Goal: Task Accomplishment & Management: Use online tool/utility

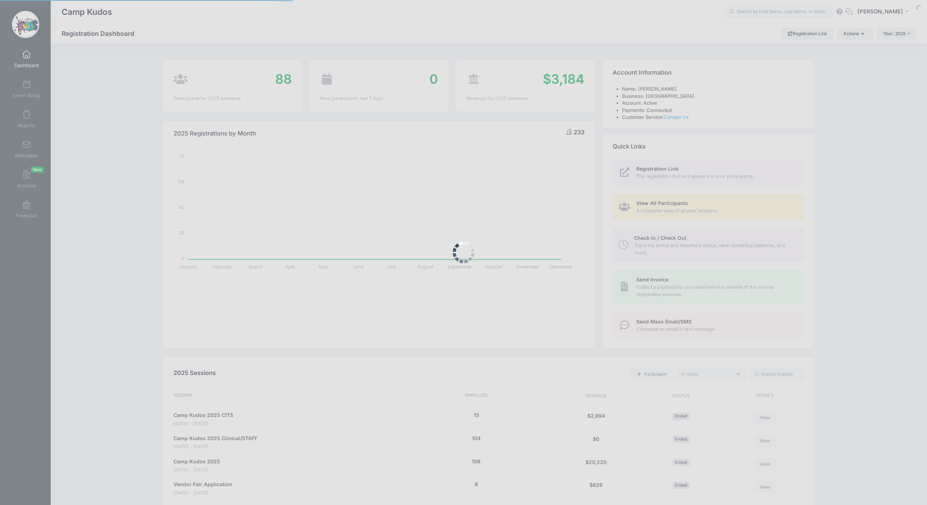
select select
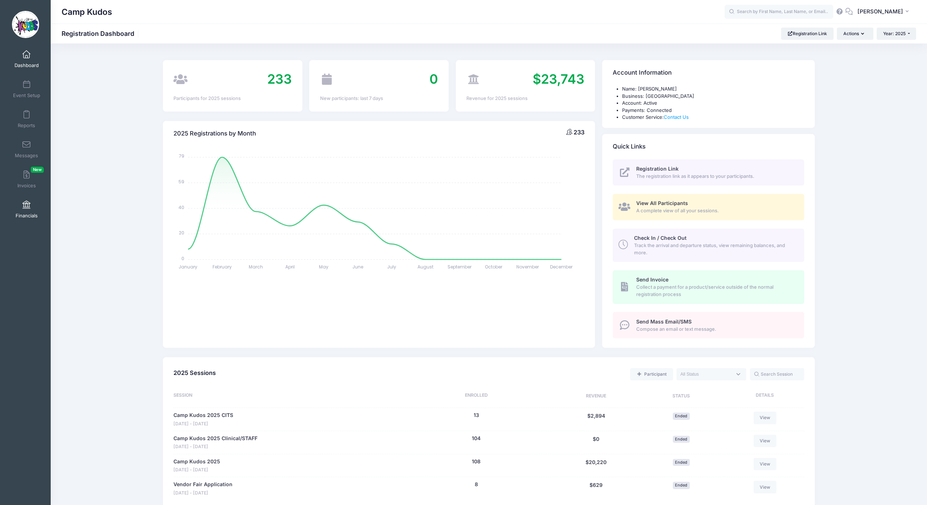
click at [26, 209] on span at bounding box center [26, 205] width 0 height 8
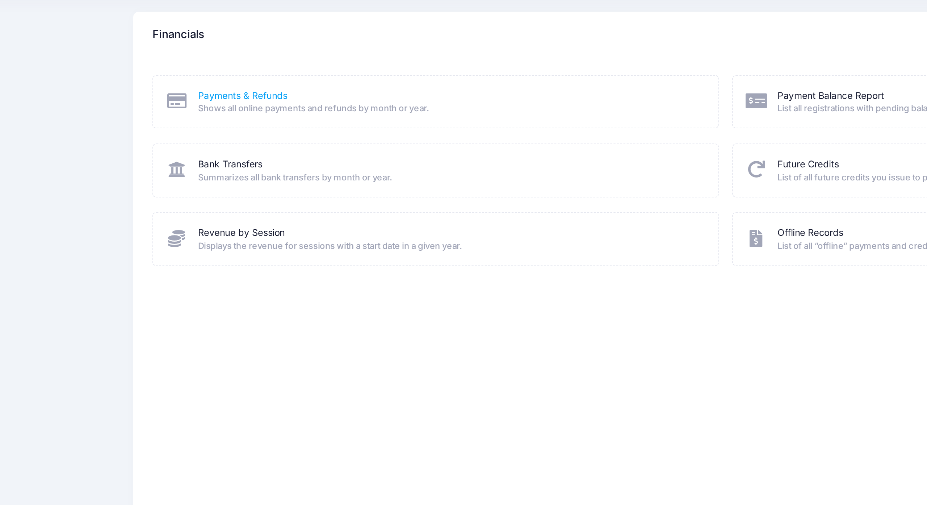
click at [199, 97] on link "Payments & Refunds" at bounding box center [223, 101] width 49 height 8
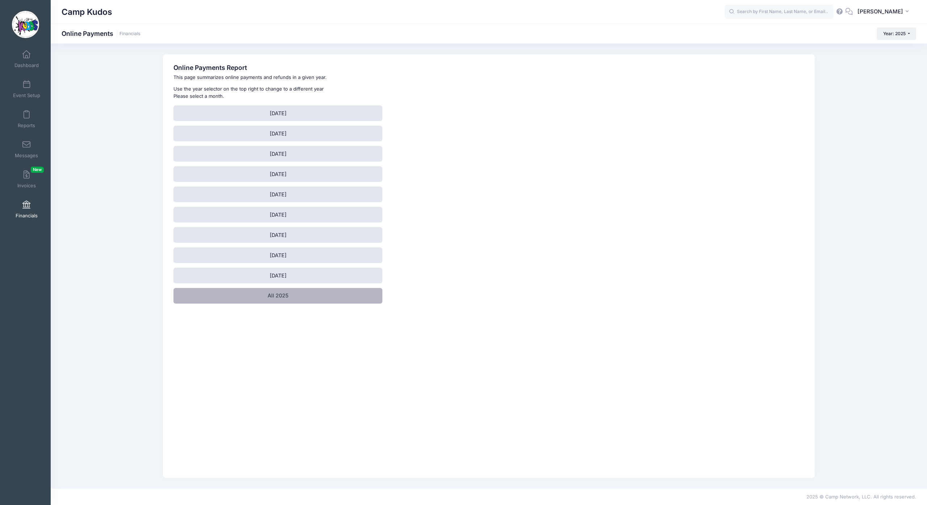
click at [283, 304] on link "All 2025" at bounding box center [278, 296] width 209 height 16
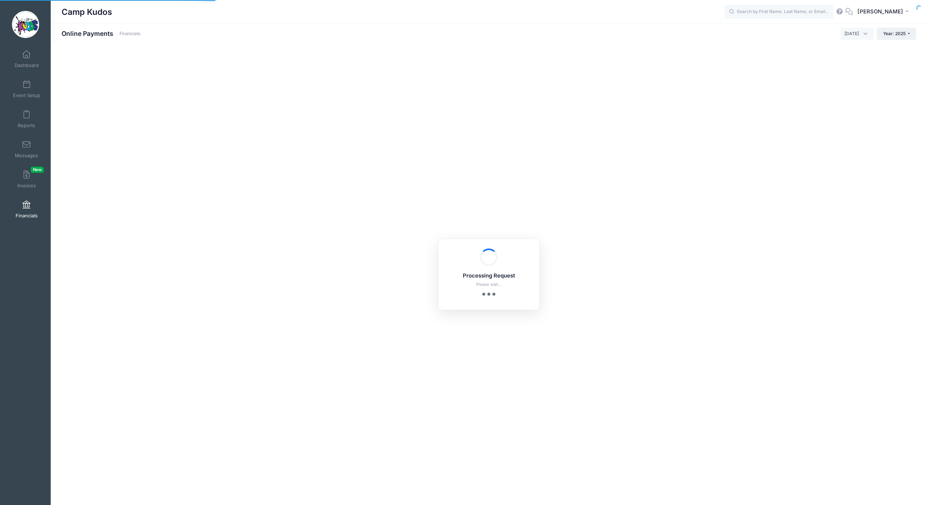
select select "10"
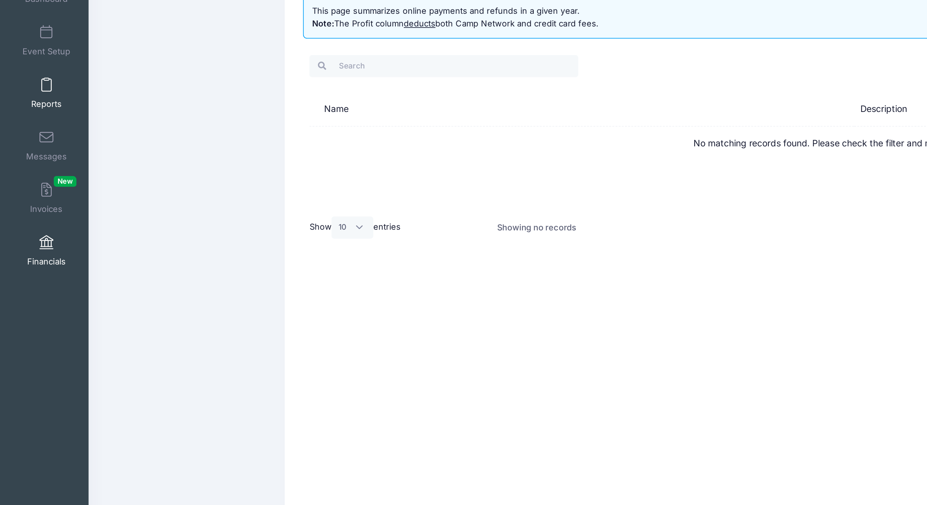
click at [26, 111] on span at bounding box center [26, 115] width 0 height 8
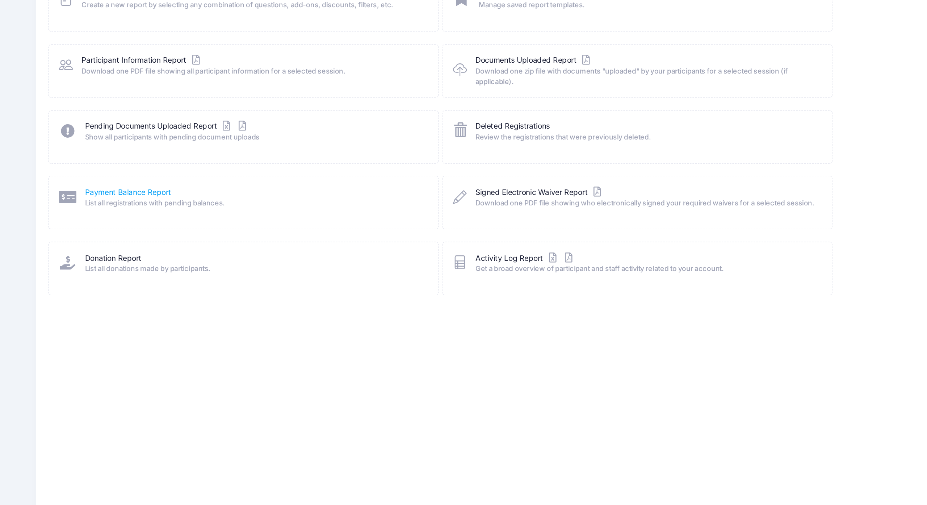
click at [196, 231] on link "Payment Balance Report" at bounding box center [225, 235] width 59 height 8
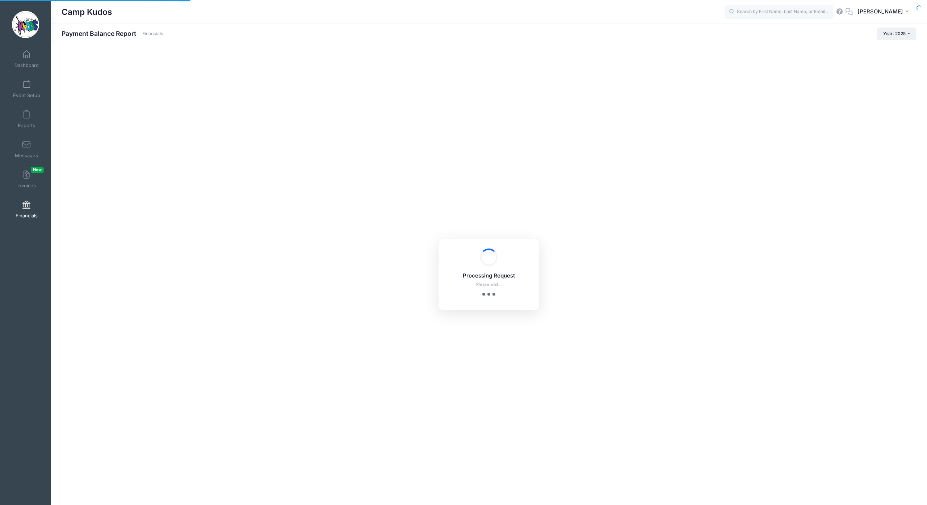
select select "10"
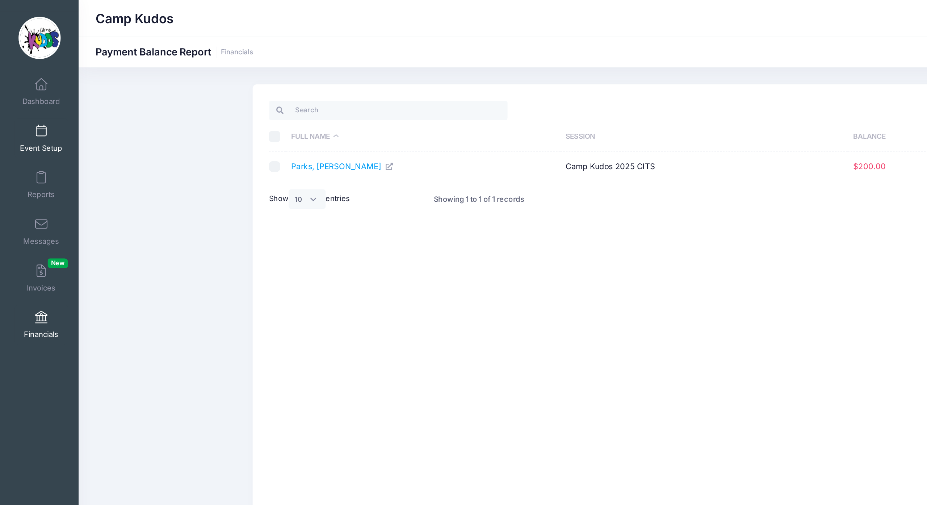
click at [26, 89] on span at bounding box center [26, 85] width 0 height 8
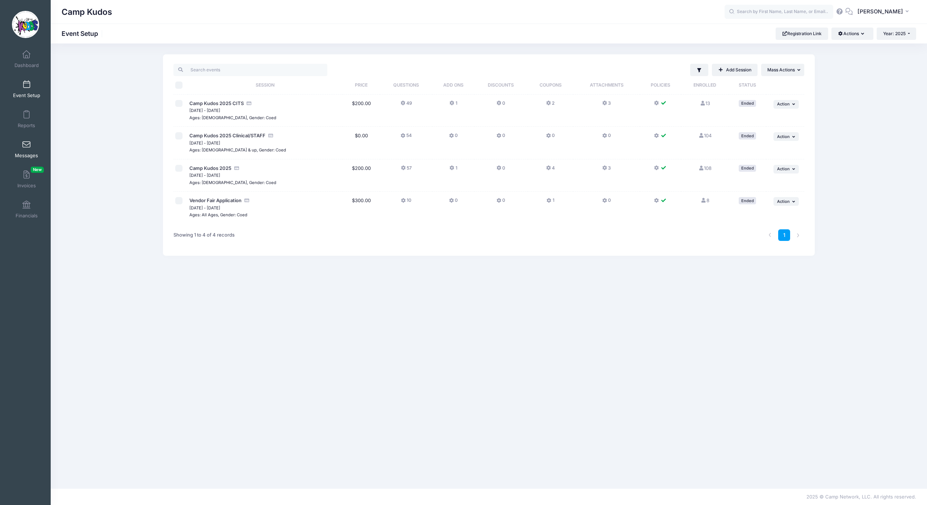
click at [26, 149] on span at bounding box center [26, 145] width 0 height 8
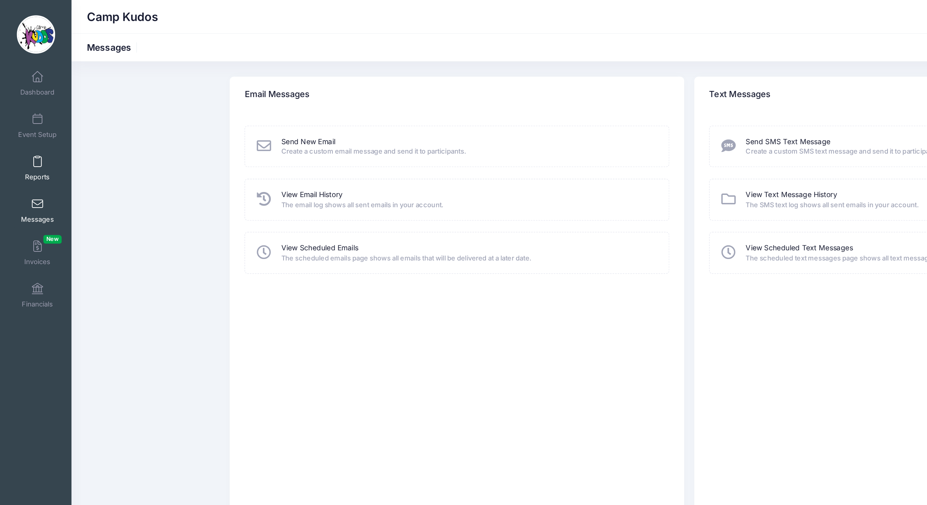
click at [25, 127] on link "Reports" at bounding box center [26, 119] width 34 height 25
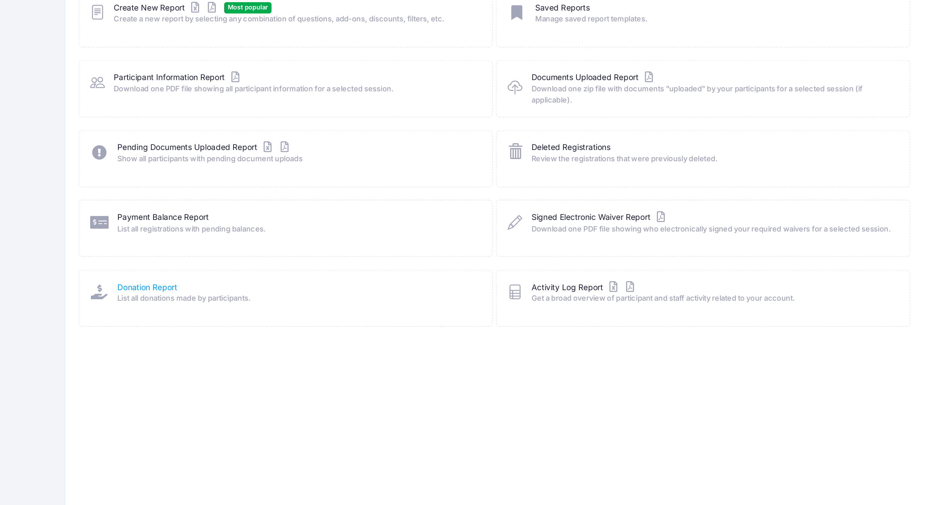
click at [196, 276] on link "Donation Report" at bounding box center [215, 280] width 38 height 8
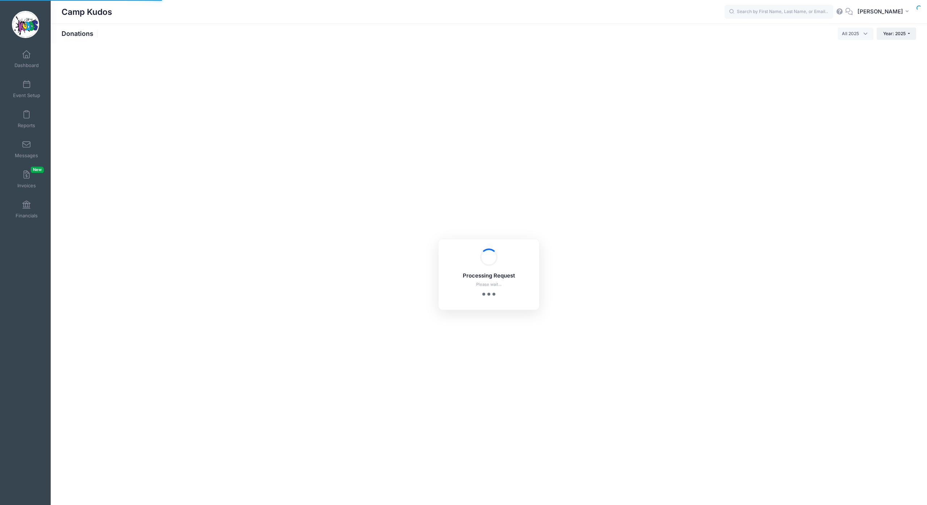
select select
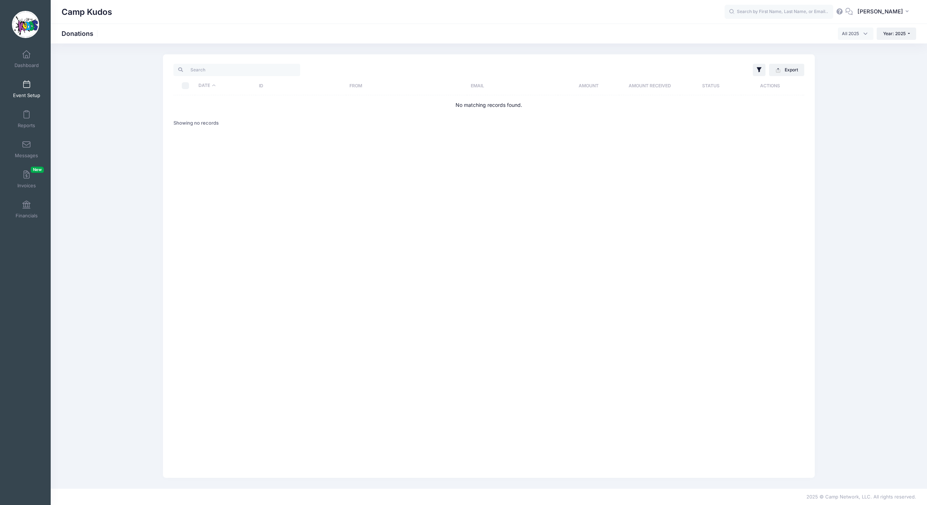
click at [26, 89] on span at bounding box center [26, 85] width 0 height 8
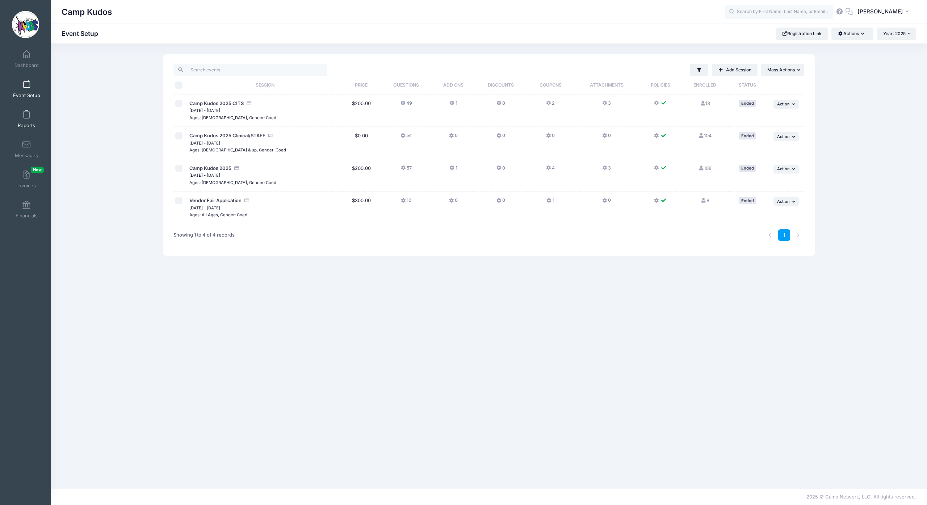
click at [22, 125] on link "Reports" at bounding box center [26, 119] width 34 height 25
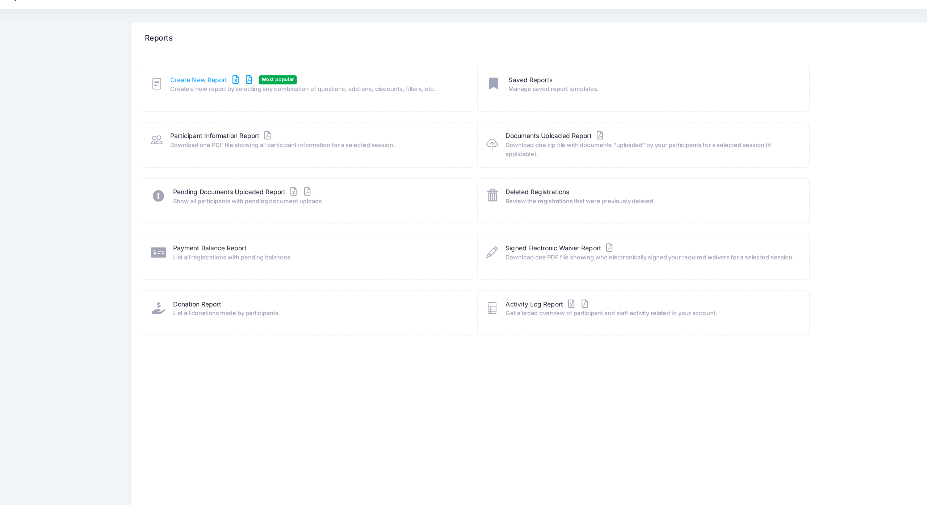
click at [194, 97] on link "Create New Report" at bounding box center [227, 101] width 67 height 8
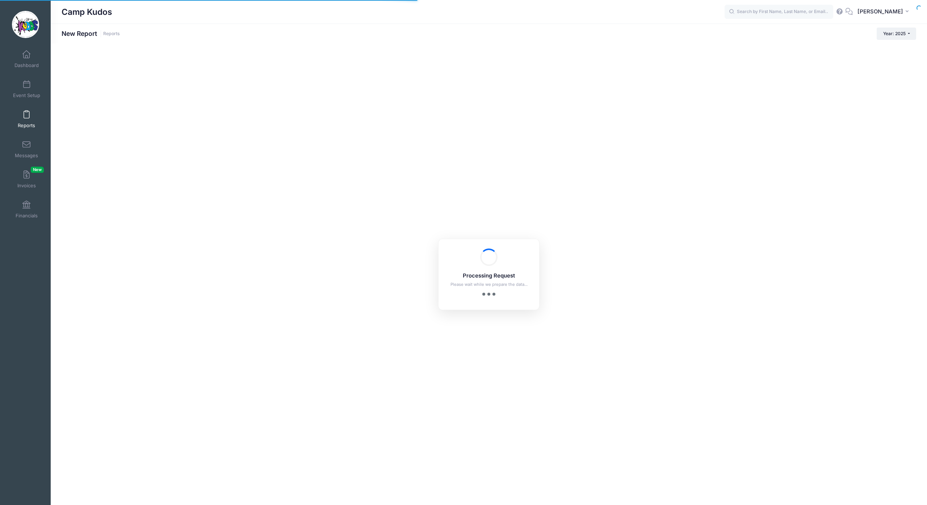
checkbox input "true"
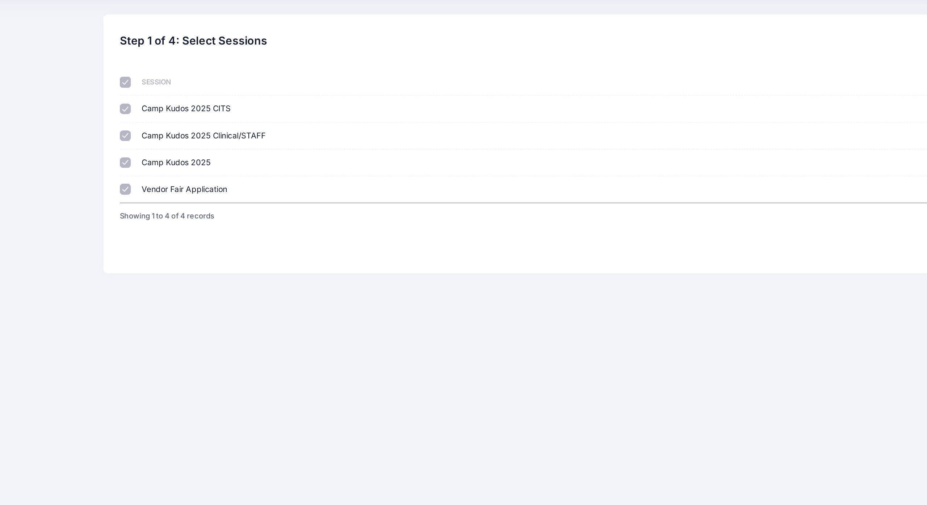
click at [188, 164] on span "Vendor Fair Application" at bounding box center [215, 167] width 55 height 6
click at [174, 164] on input "Vendor Fair Application 07/20/2025 - 07/20/2025 8" at bounding box center [177, 167] width 7 height 7
checkbox input "false"
click at [188, 129] on span "Camp Kudos 2025 Clinical/STAFF" at bounding box center [228, 132] width 80 height 6
click at [174, 129] on input "Camp Kudos 2025 Clinical/STAFF 07/17/2025 - 07/20/2025 104" at bounding box center [177, 132] width 7 height 7
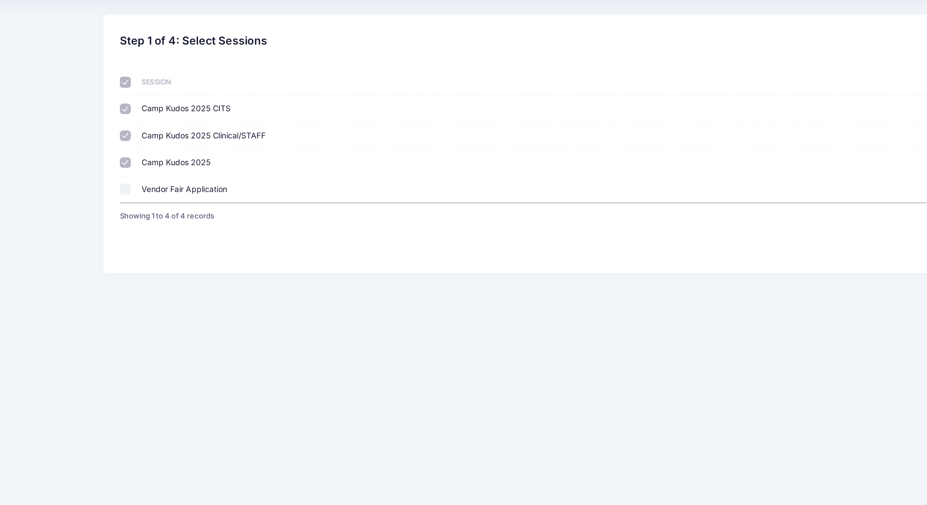
checkbox input "false"
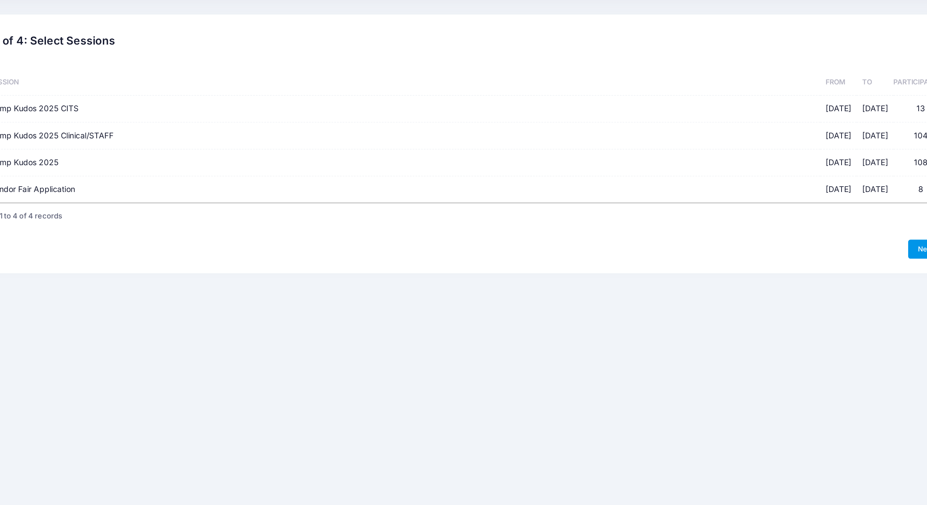
click at [782, 211] on link "Next" at bounding box center [793, 206] width 22 height 12
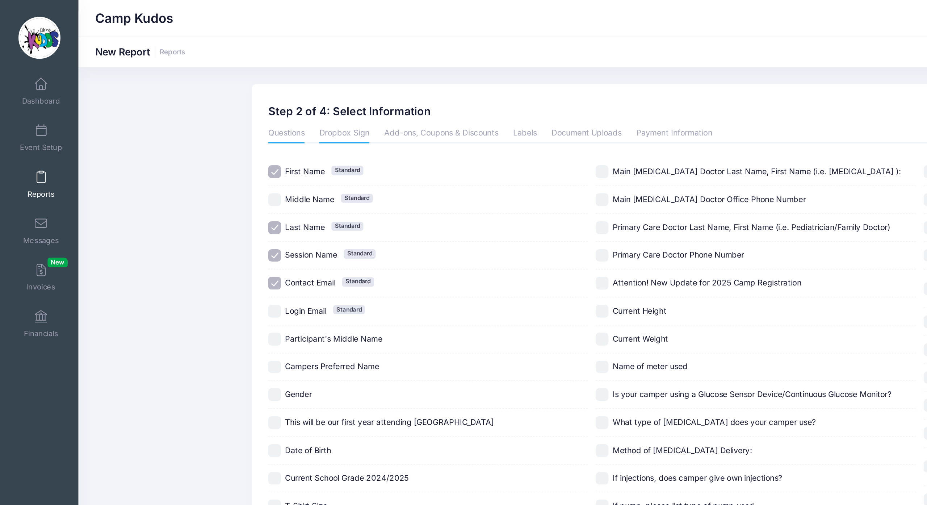
click at [239, 93] on link "Dropbox Sign" at bounding box center [222, 86] width 33 height 13
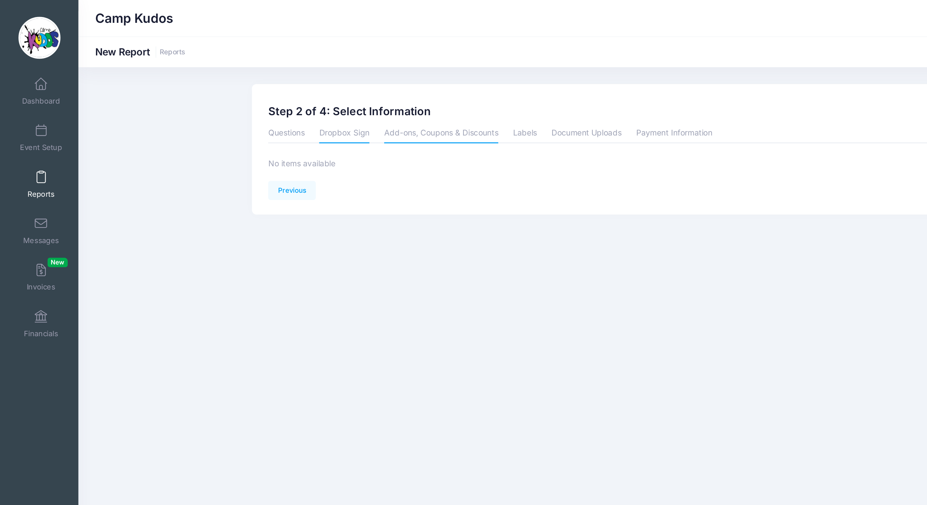
click at [310, 93] on link "Add-ons, Coupons & Discounts" at bounding box center [286, 86] width 74 height 13
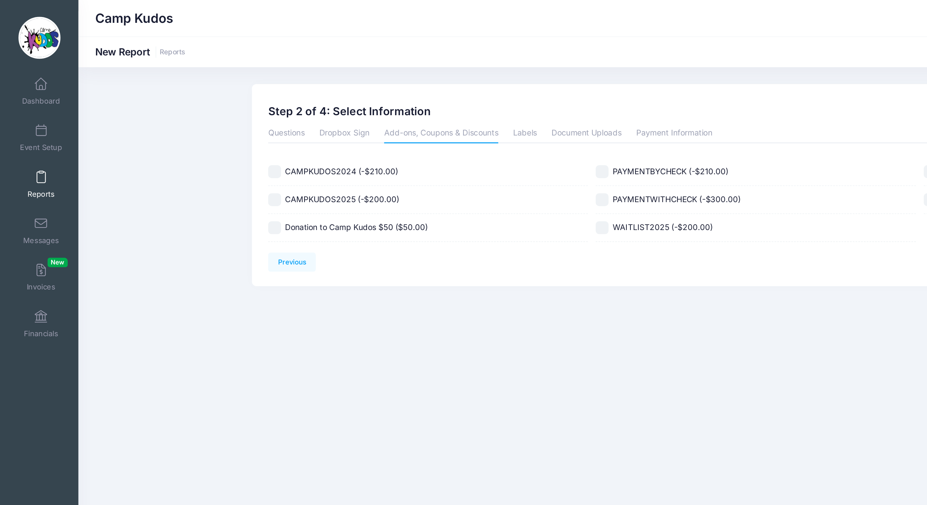
click at [253, 132] on span "CAMPKUDOS2025 (-$200.00)" at bounding box center [221, 129] width 74 height 6
checkbox input "true"
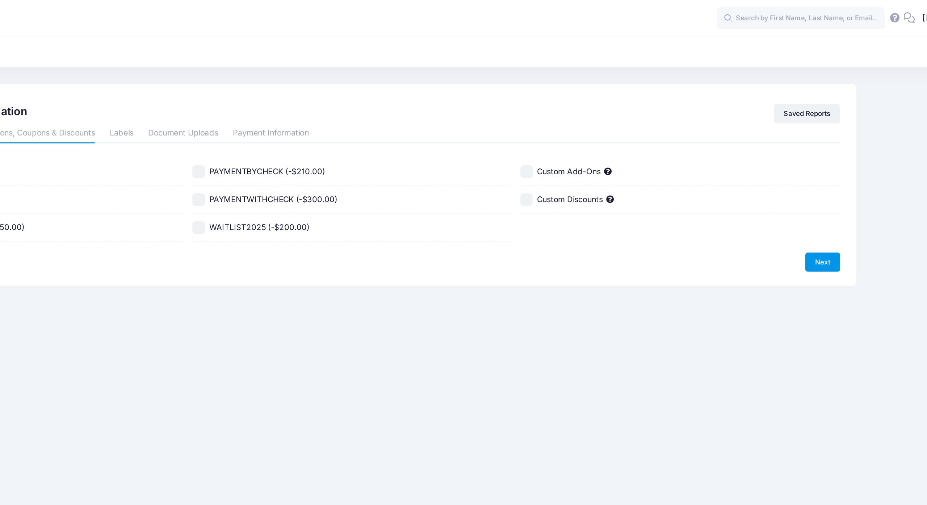
click at [782, 176] on link "Next" at bounding box center [793, 169] width 22 height 12
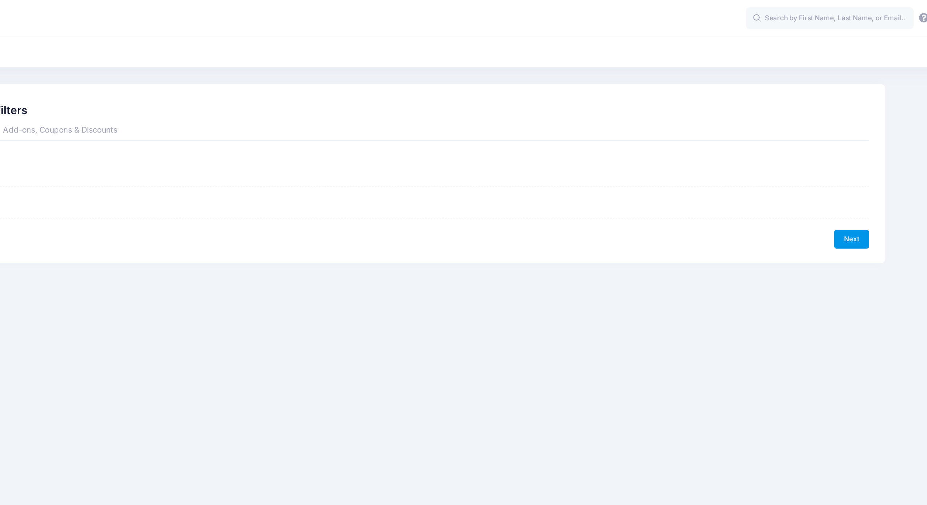
click at [782, 161] on link "Next" at bounding box center [793, 155] width 22 height 12
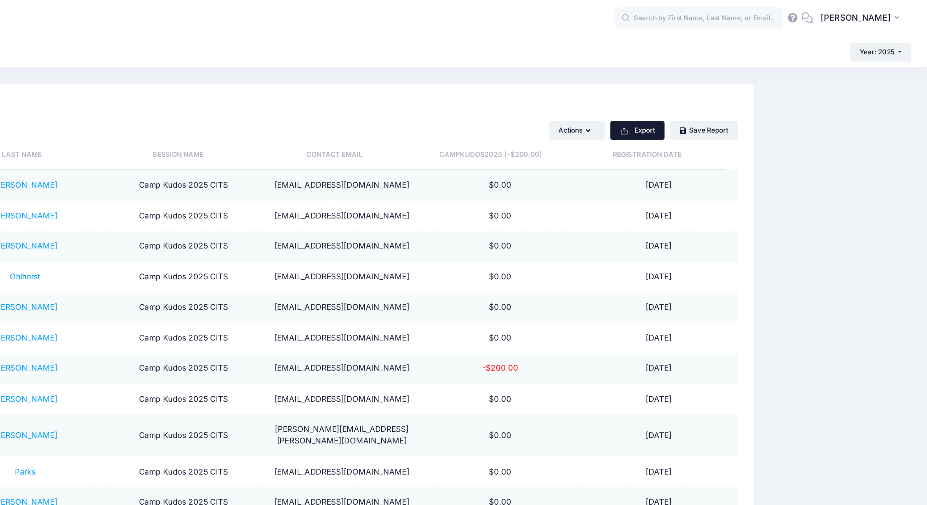
click at [728, 88] on icon "button" at bounding box center [731, 85] width 6 height 6
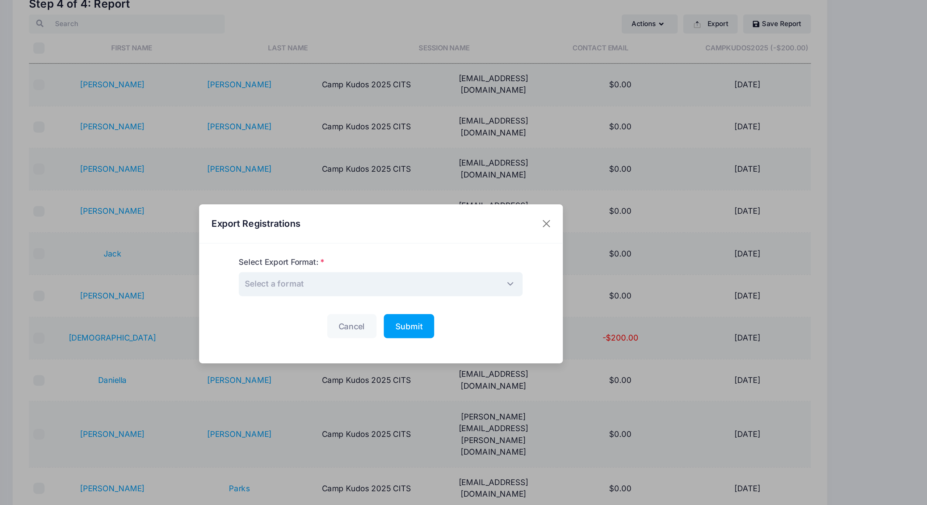
click at [225, 245] on span "Select a format" at bounding box center [300, 253] width 184 height 16
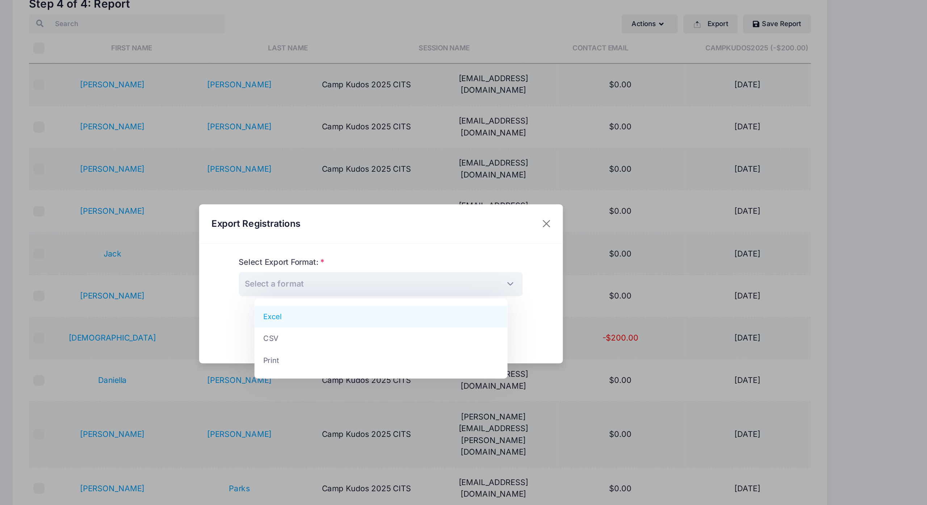
select select "excel"
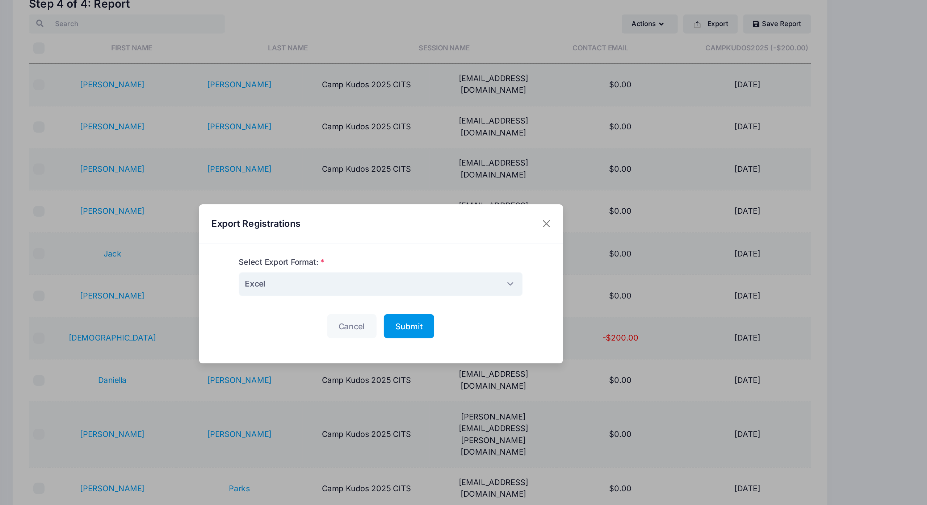
click at [309, 277] on span "Submit" at bounding box center [318, 280] width 18 height 6
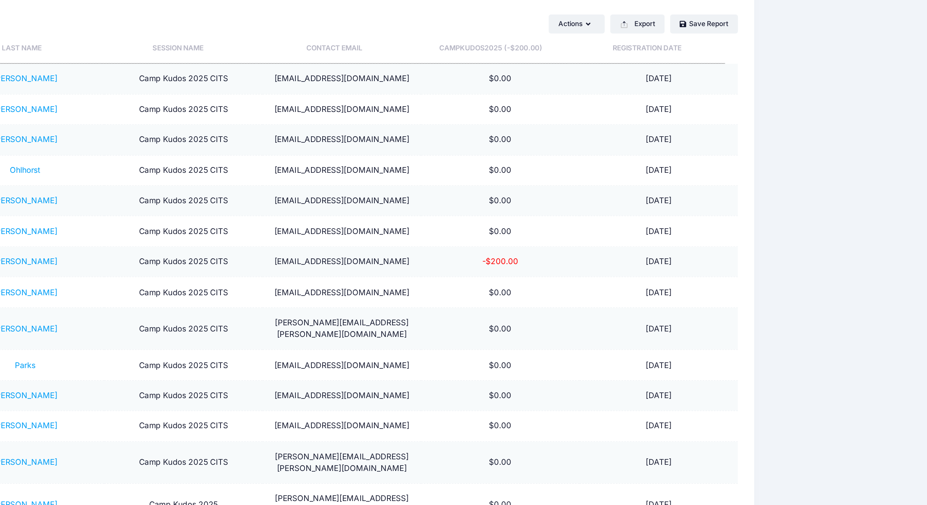
click at [472, 78] on div "Actions Assign Labels Send Email Send Payment Reminder Send Document Upload Rem…" at bounding box center [638, 84] width 333 height 12
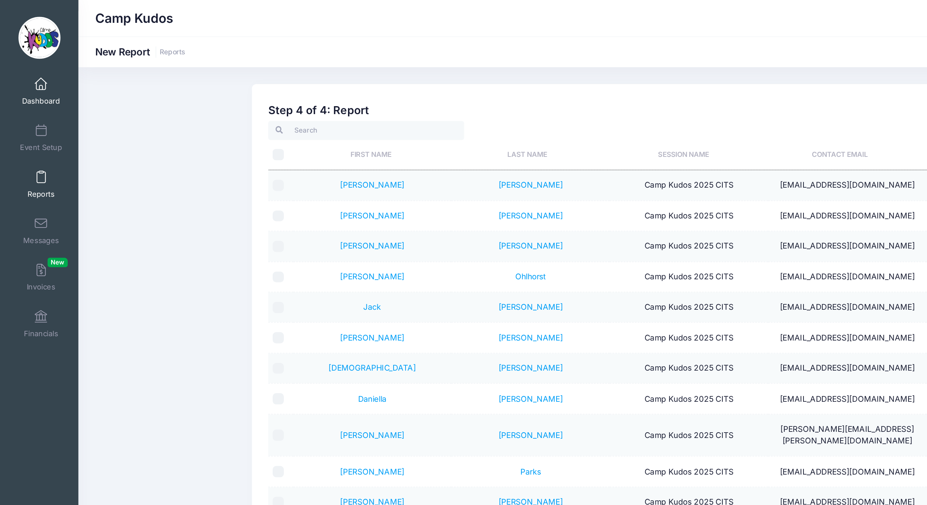
click at [26, 58] on span at bounding box center [26, 55] width 0 height 8
